Goal: Download file/media

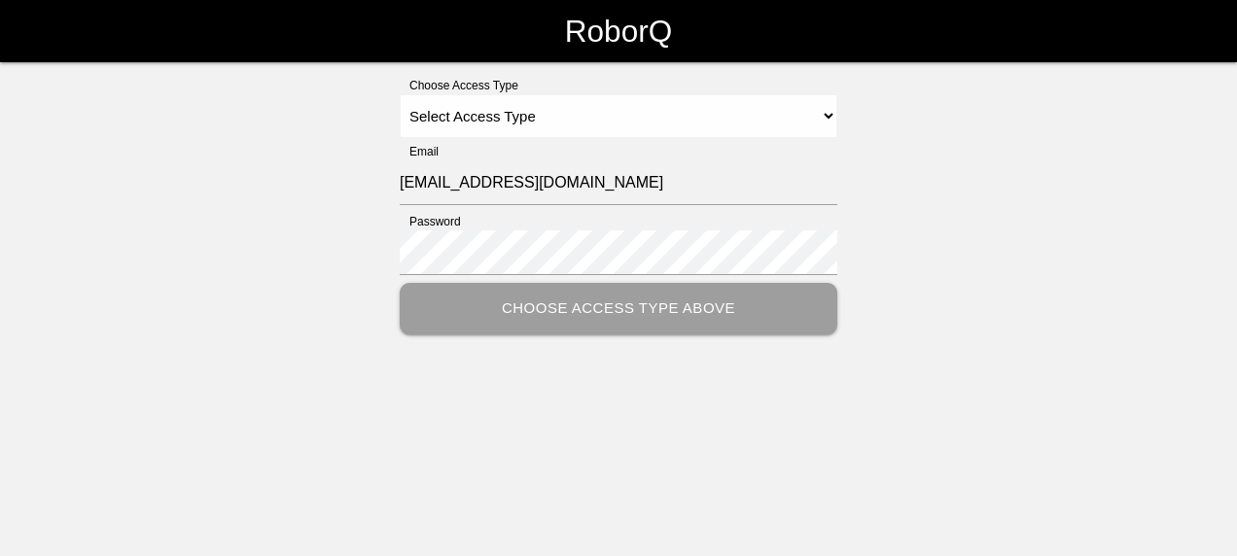
select select "Customer"
click at [400, 94] on select "Select Access Type Admin Customer Supervisor Worker" at bounding box center [619, 116] width 438 height 44
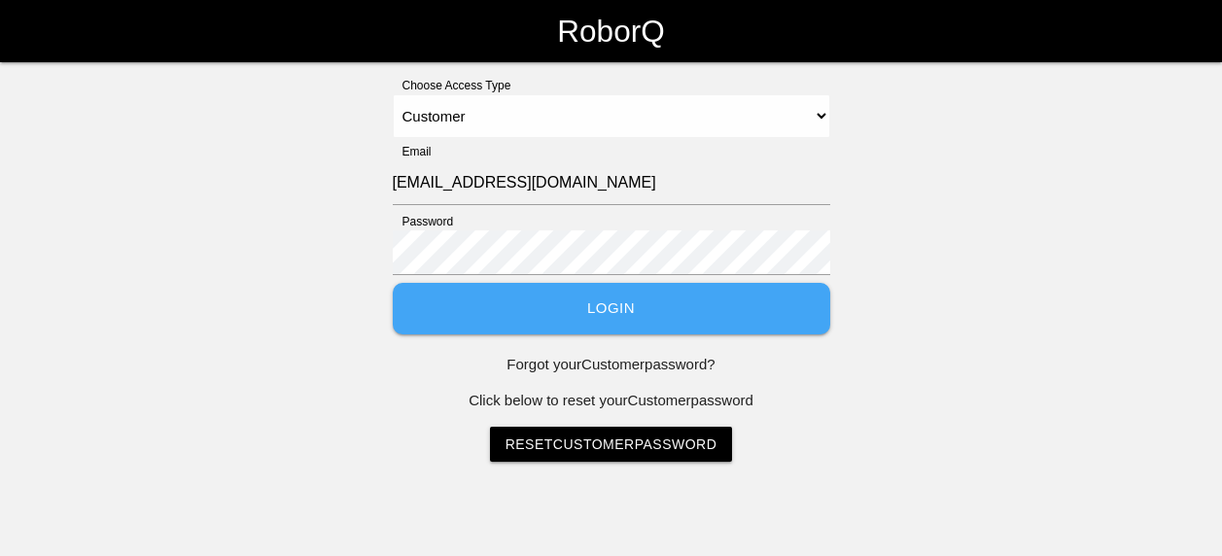
click at [626, 306] on button "Login" at bounding box center [612, 309] width 438 height 52
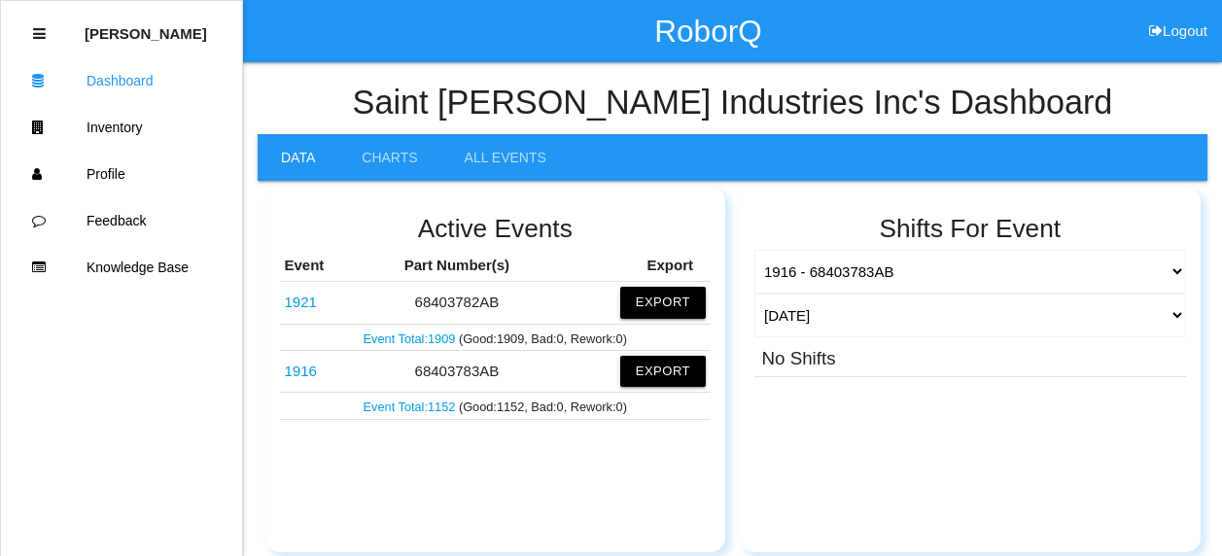
click at [540, 471] on div "Active Events Event Part Number(s) Export 1921 68403782AB Export Event Total: 1…" at bounding box center [495, 370] width 461 height 365
click at [664, 298] on button "Export" at bounding box center [663, 302] width 86 height 31
click at [643, 303] on button "Excel" at bounding box center [645, 303] width 36 height 17
click at [673, 377] on button "Export" at bounding box center [663, 371] width 86 height 31
click at [648, 374] on button "Excel" at bounding box center [645, 372] width 36 height 17
